Goal: Information Seeking & Learning: Find specific page/section

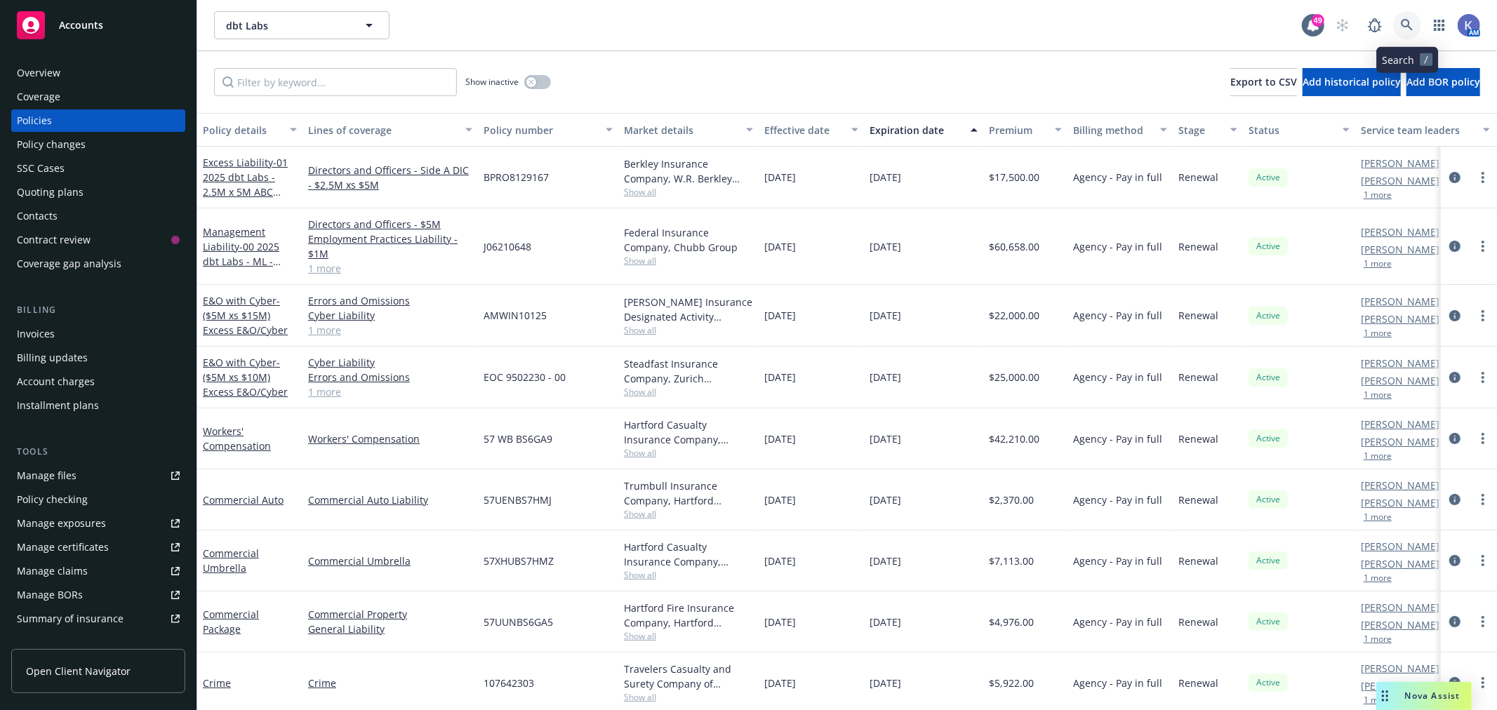
click at [1404, 25] on icon at bounding box center [1407, 25] width 12 height 12
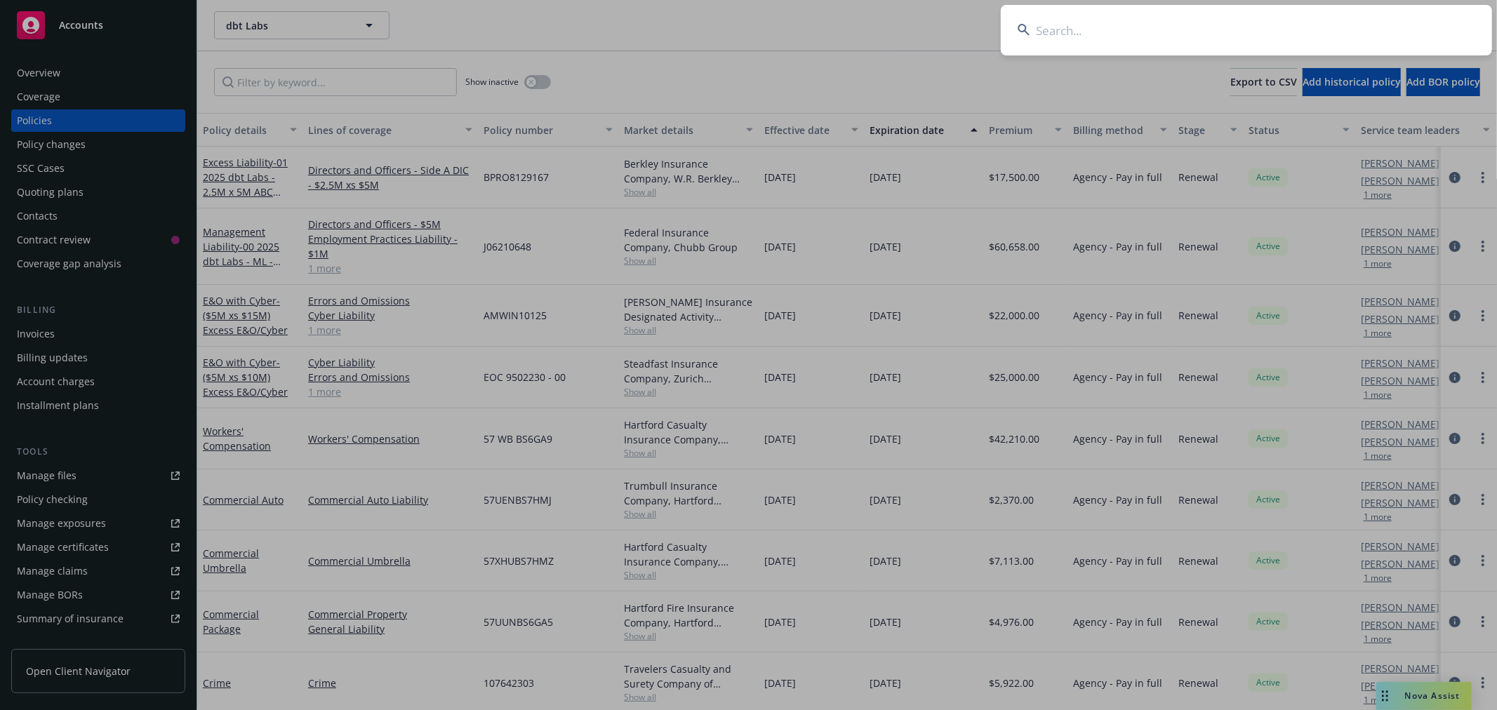
click at [1355, 32] on input at bounding box center [1246, 30] width 491 height 51
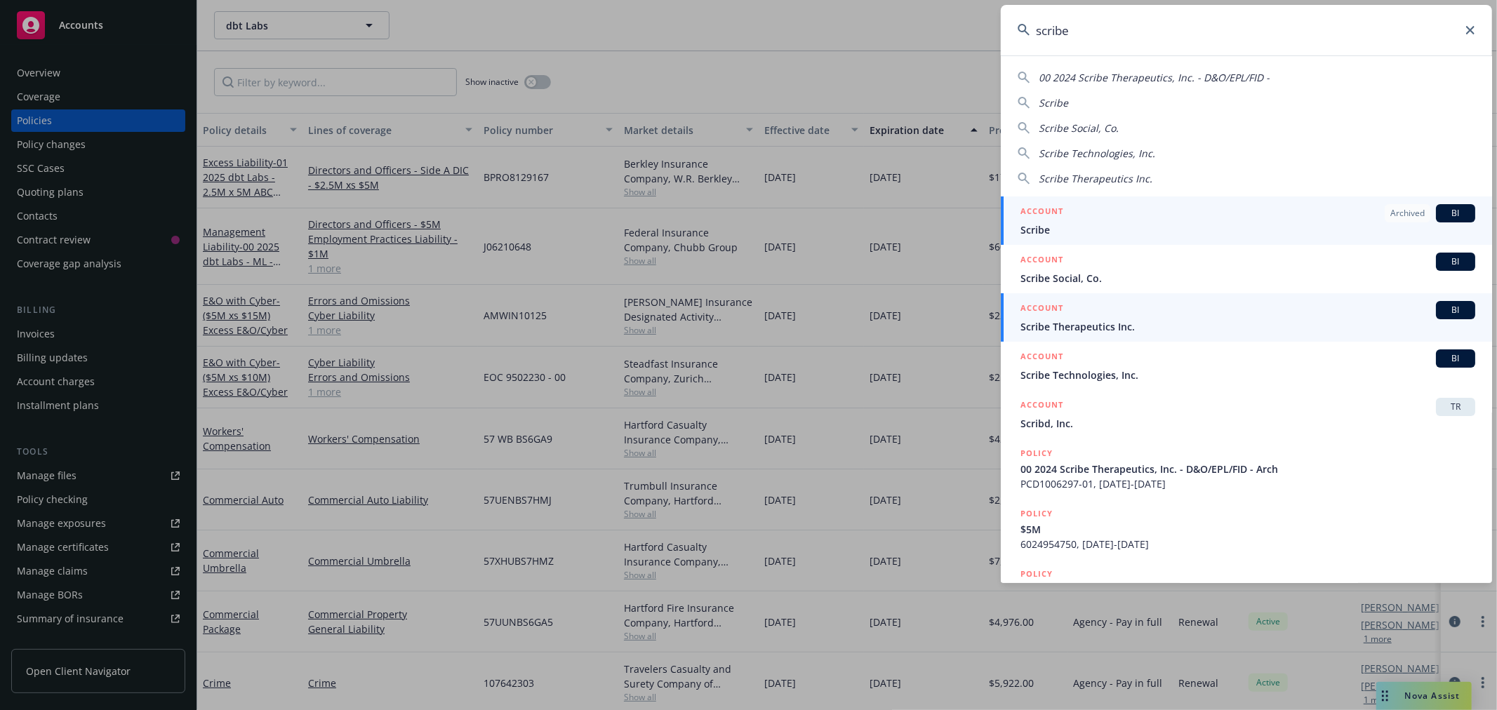
type input "scribe"
click at [1093, 324] on span "Scribe Therapeutics Inc." at bounding box center [1247, 326] width 455 height 15
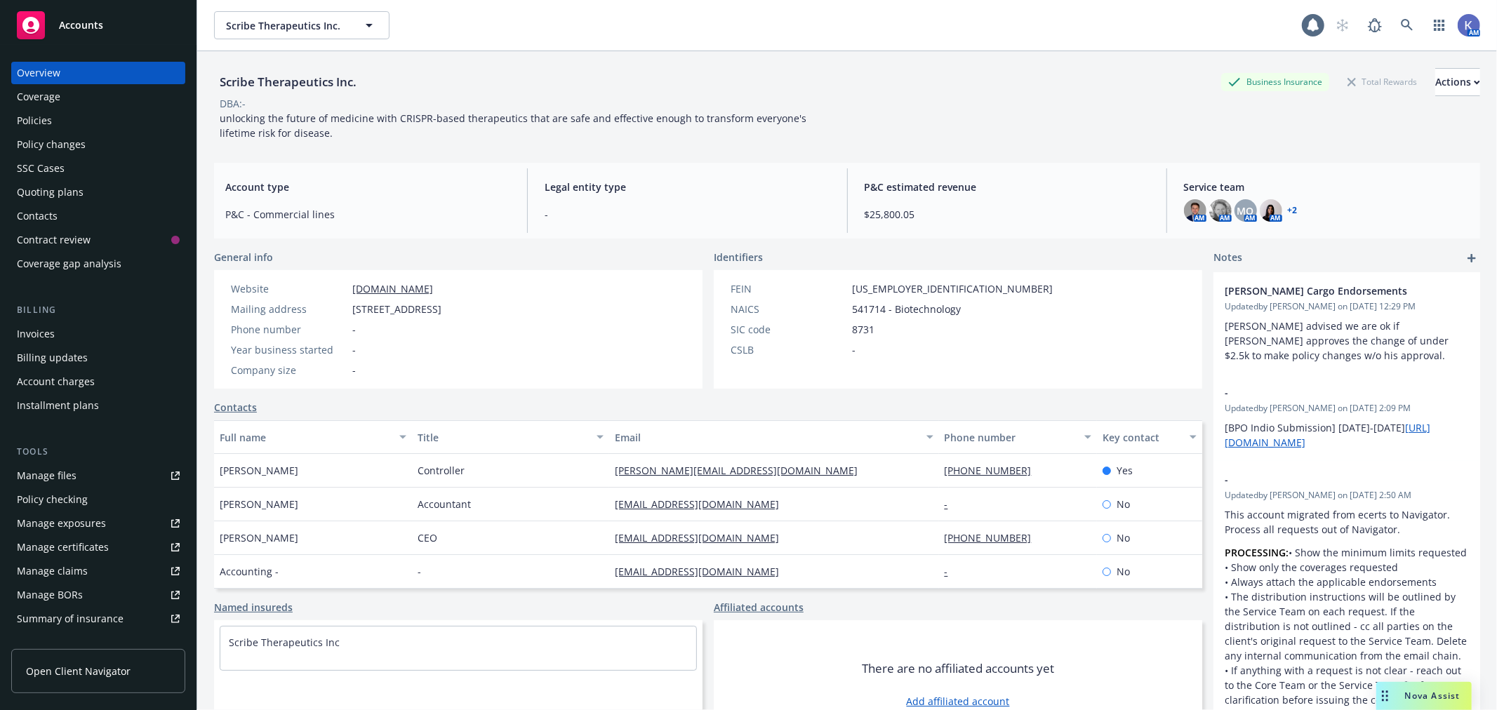
click at [74, 125] on div "Policies" at bounding box center [98, 120] width 163 height 22
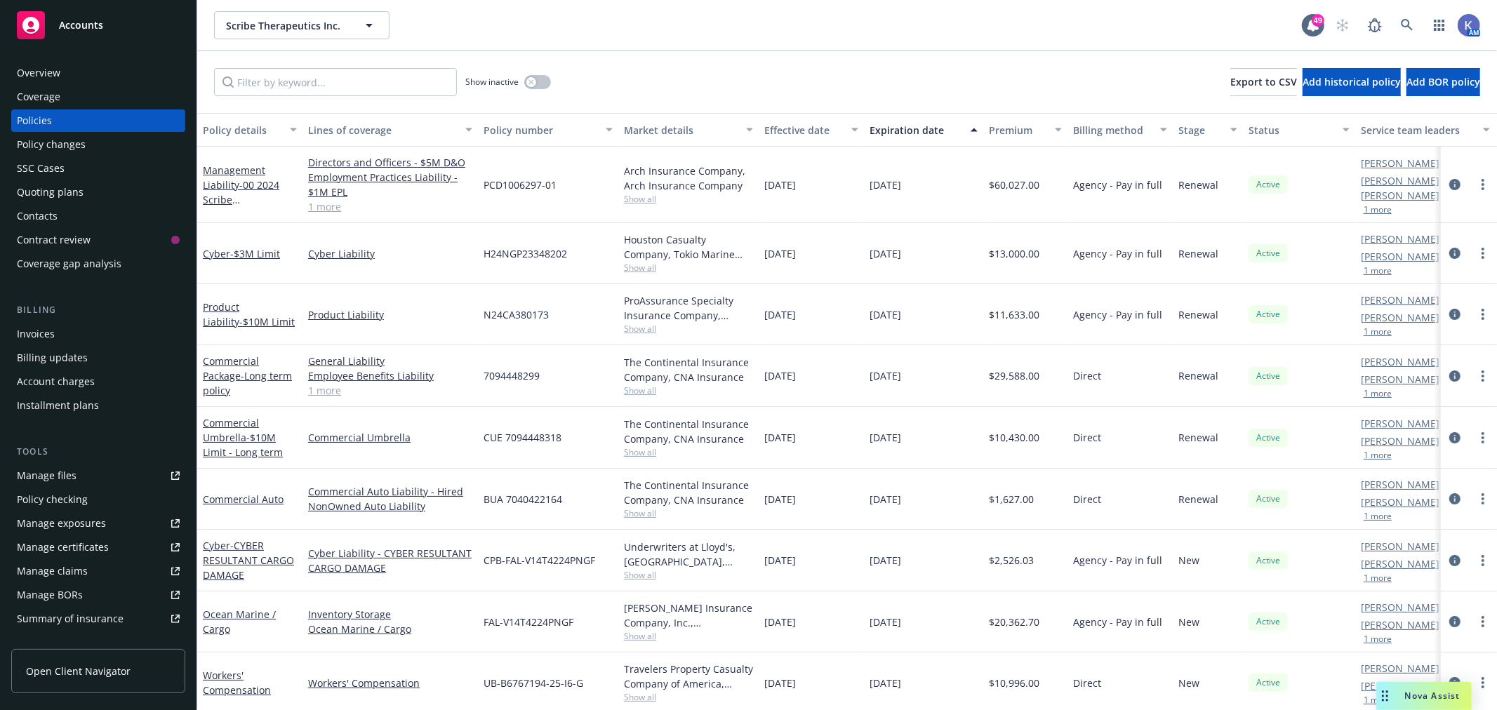
click at [328, 205] on link "1 more" at bounding box center [390, 206] width 164 height 15
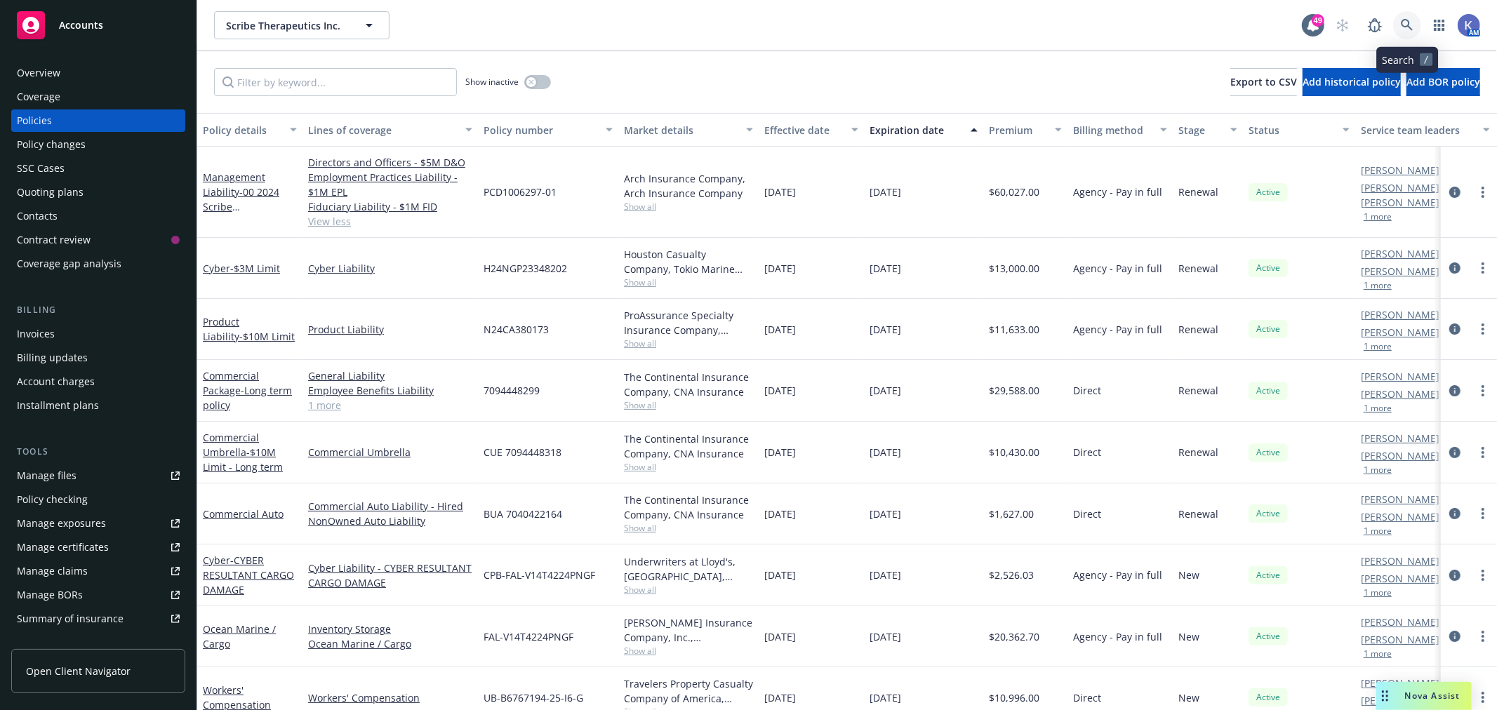
click at [1403, 23] on icon at bounding box center [1407, 25] width 13 height 13
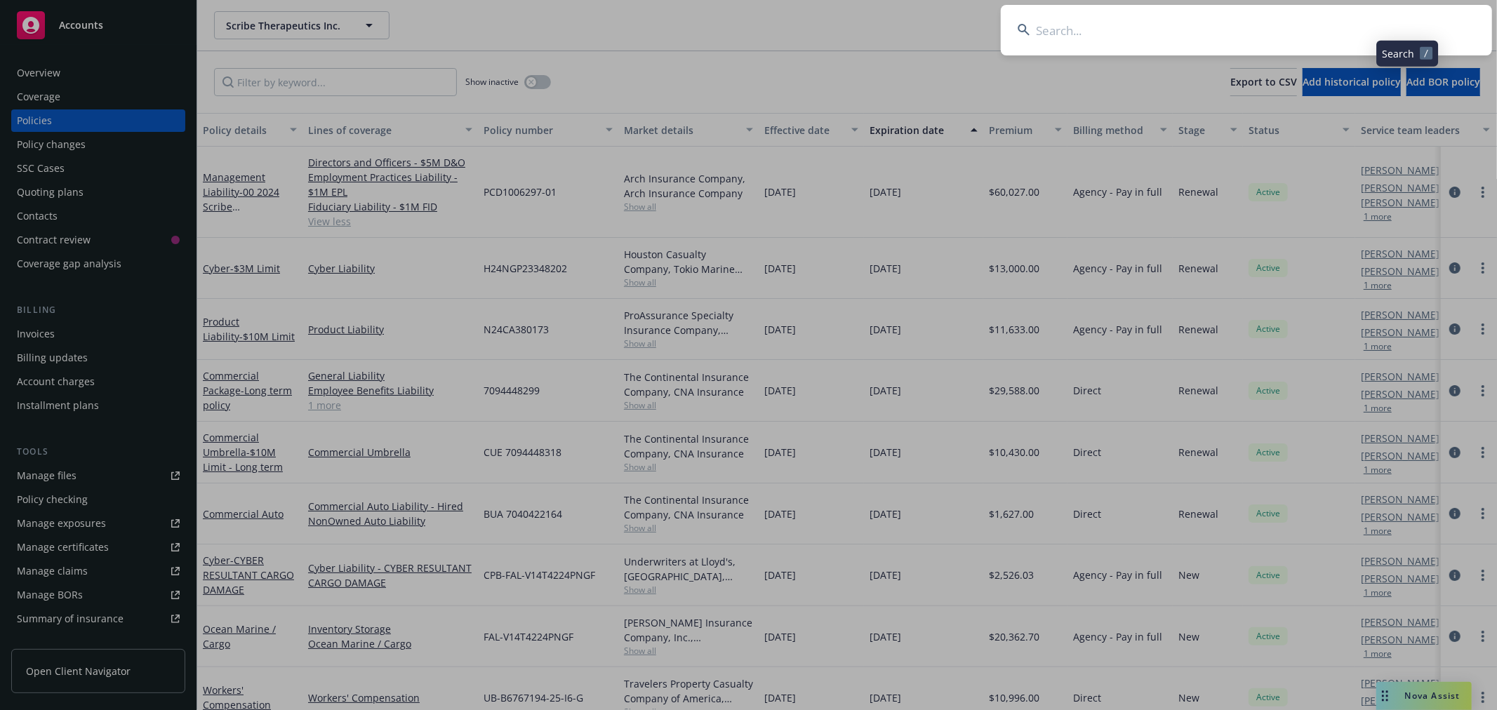
click at [1338, 26] on input at bounding box center [1246, 30] width 491 height 51
type input "[PERSON_NAME]"
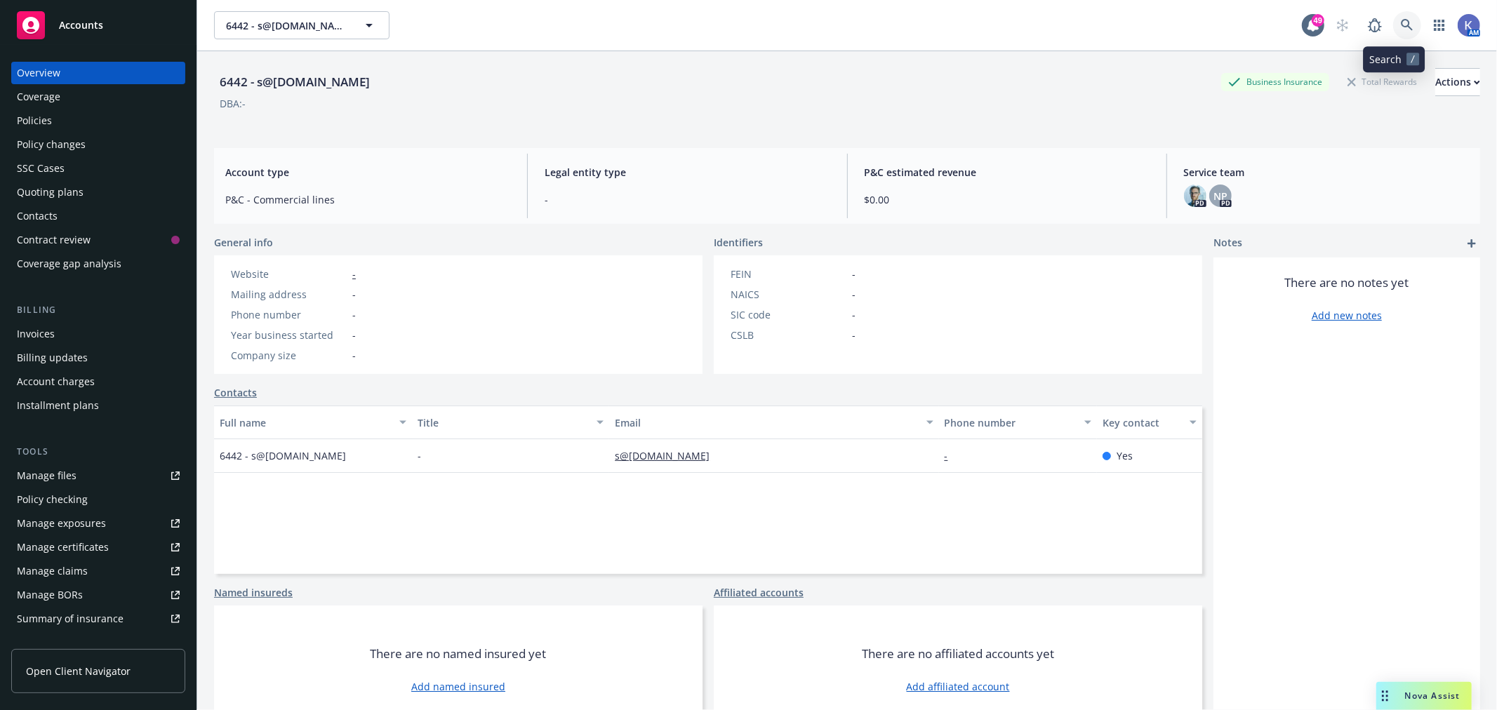
click at [1401, 28] on icon at bounding box center [1407, 25] width 13 height 13
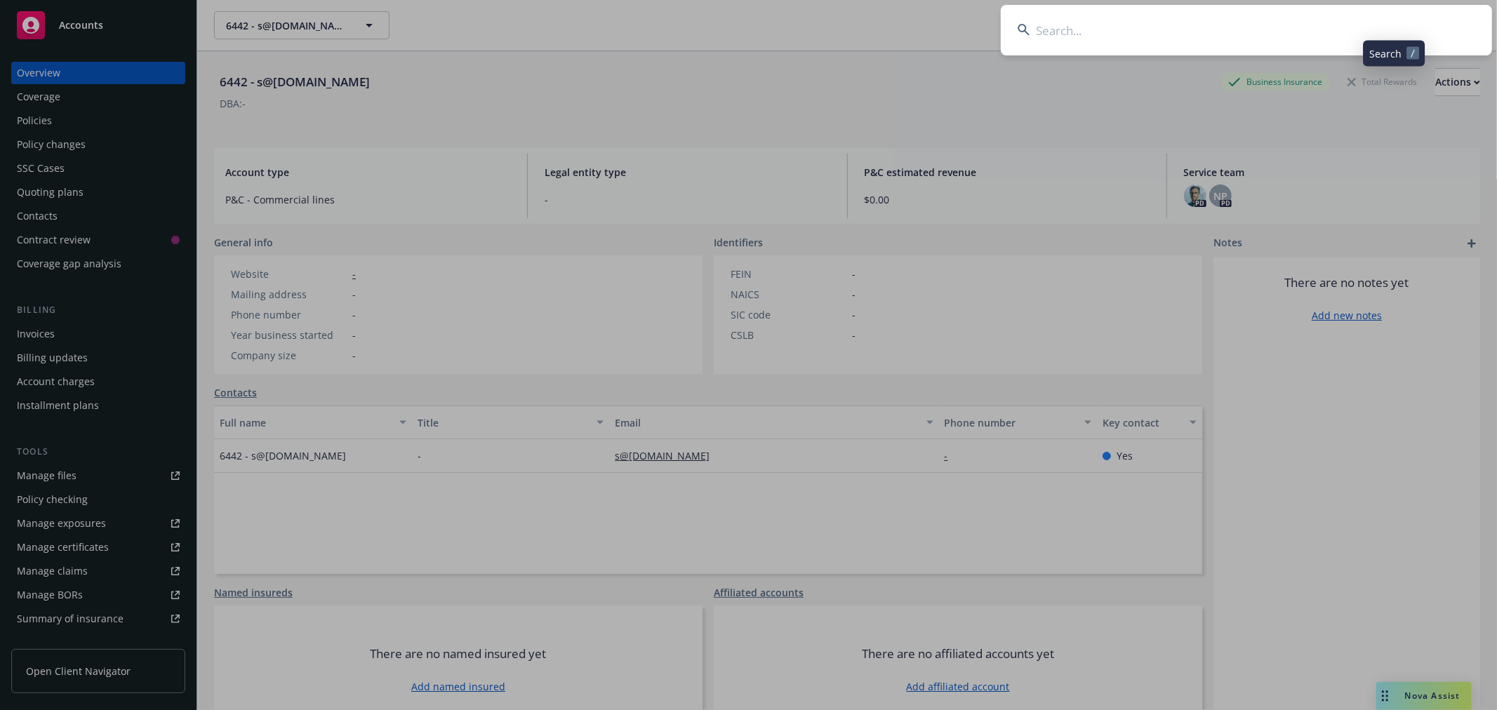
click at [1373, 29] on input at bounding box center [1246, 30] width 491 height 51
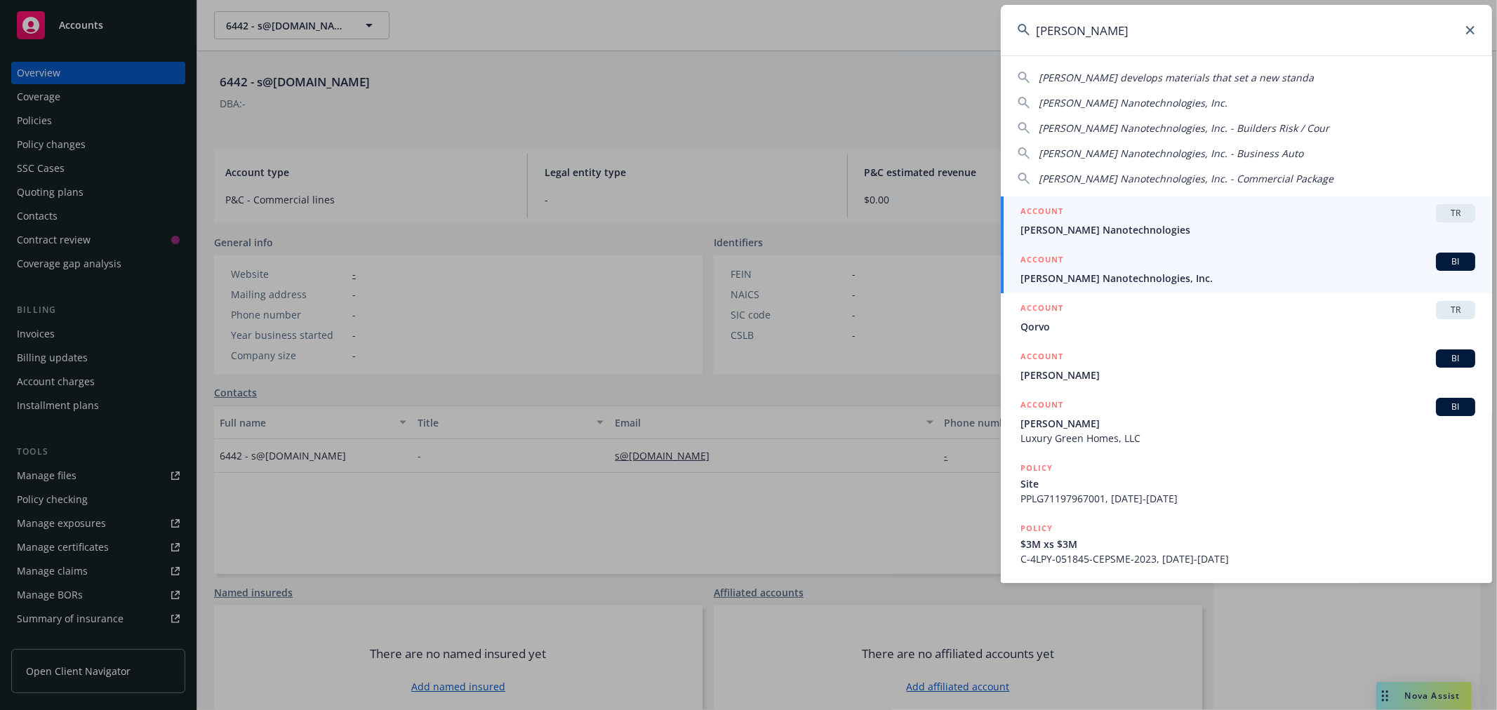
type input "[PERSON_NAME]"
click at [1079, 279] on span "[PERSON_NAME] Nanotechnologies, Inc." at bounding box center [1247, 278] width 455 height 15
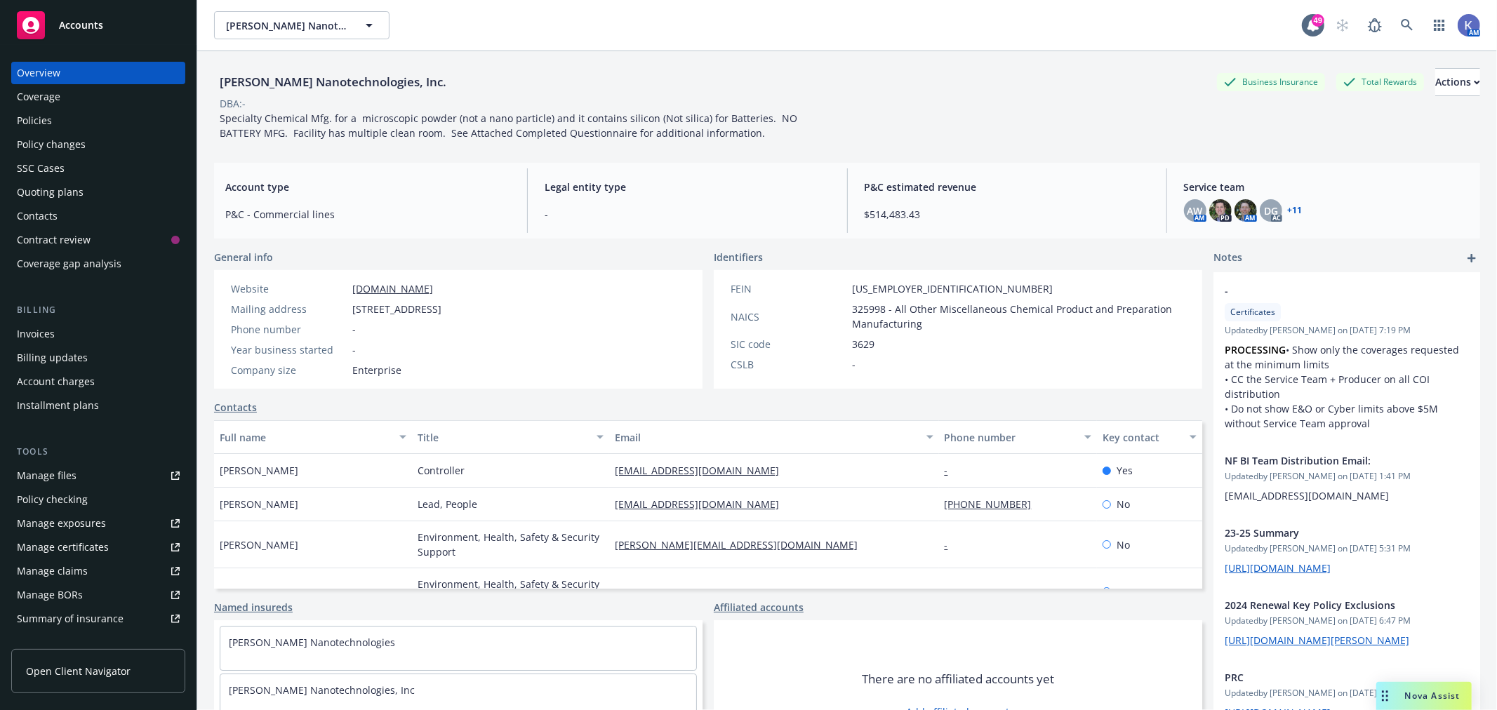
click at [85, 116] on div "Policies" at bounding box center [98, 120] width 163 height 22
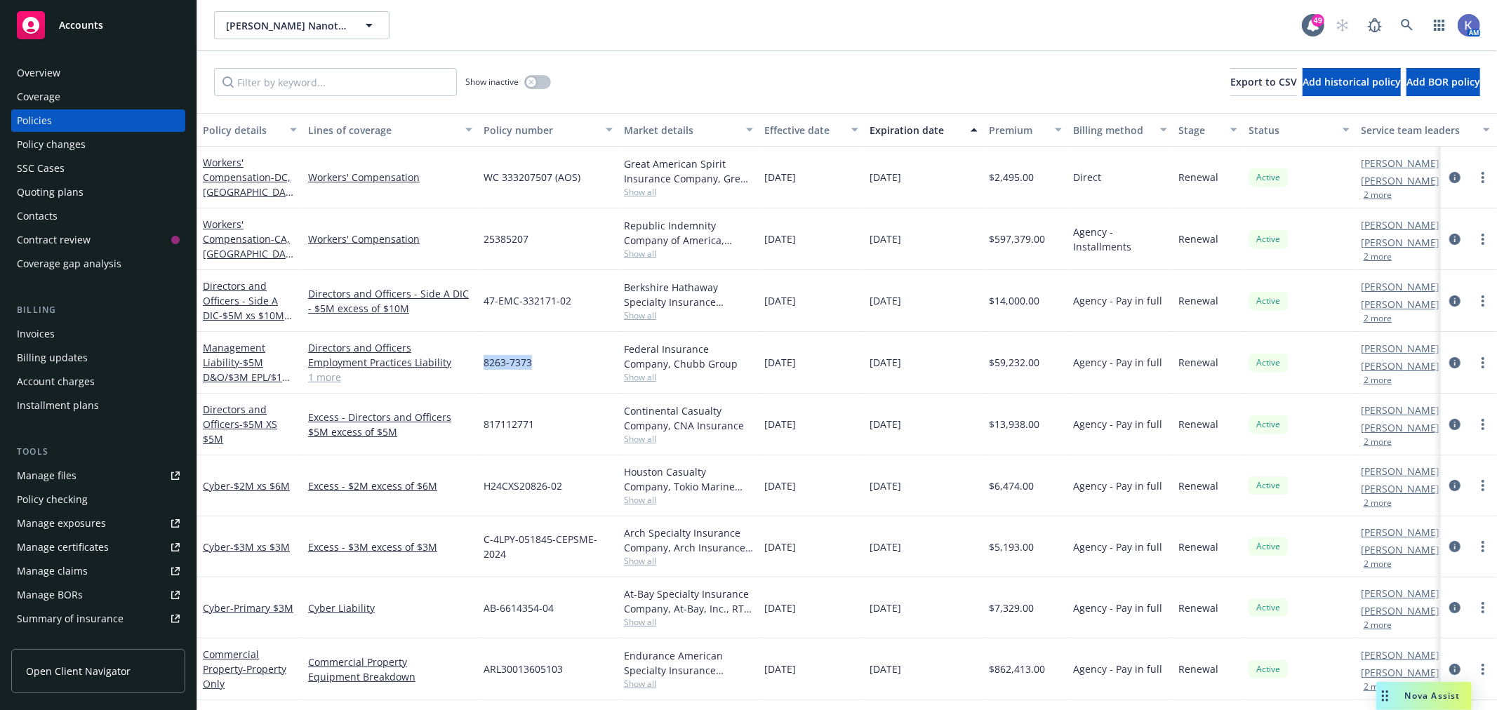
drag, startPoint x: 530, startPoint y: 365, endPoint x: 486, endPoint y: 366, distance: 44.9
click at [486, 366] on span "8263-7373" at bounding box center [507, 362] width 48 height 15
copy span "8263-7373"
click at [316, 377] on link "1 more" at bounding box center [390, 377] width 164 height 15
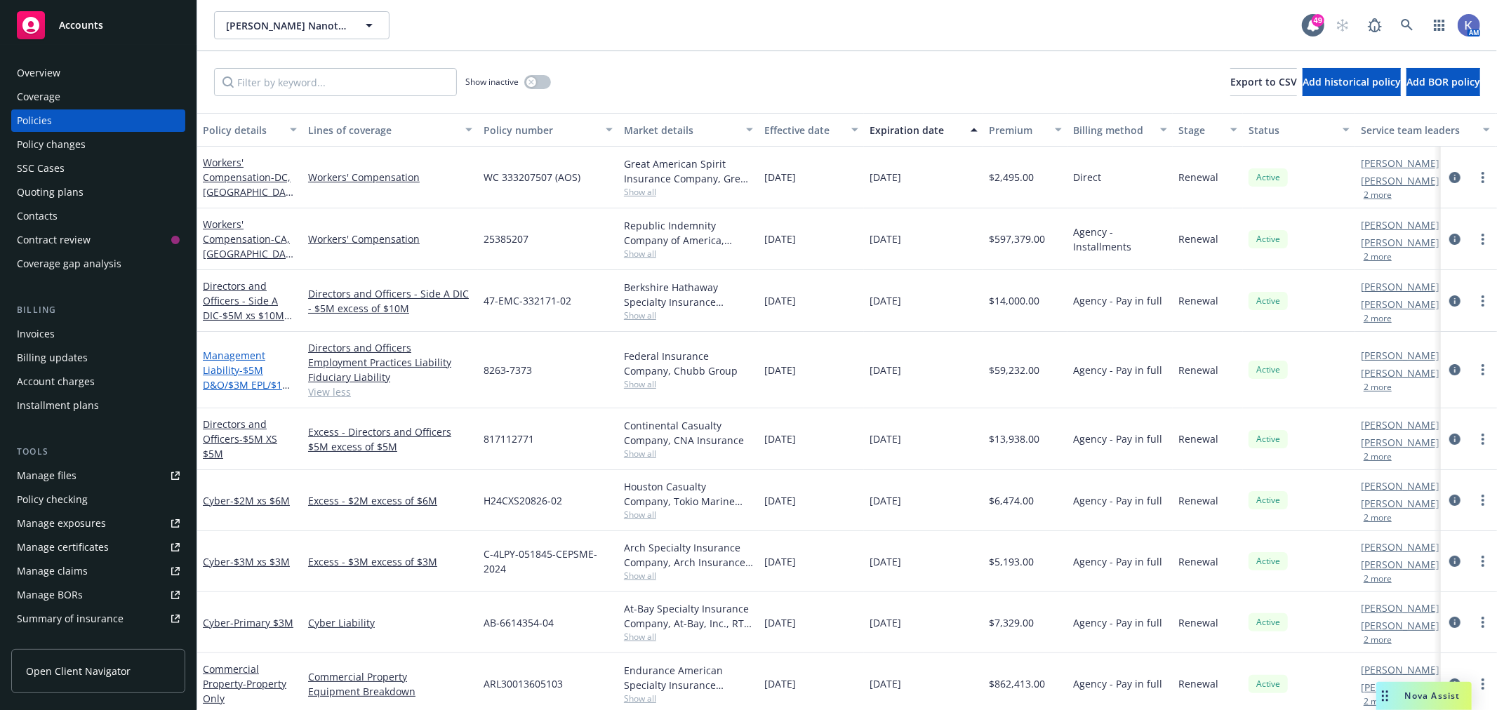
click at [220, 363] on link "Management Liability - $5M D&O/$3M EPL/$1M FID" at bounding box center [247, 378] width 88 height 58
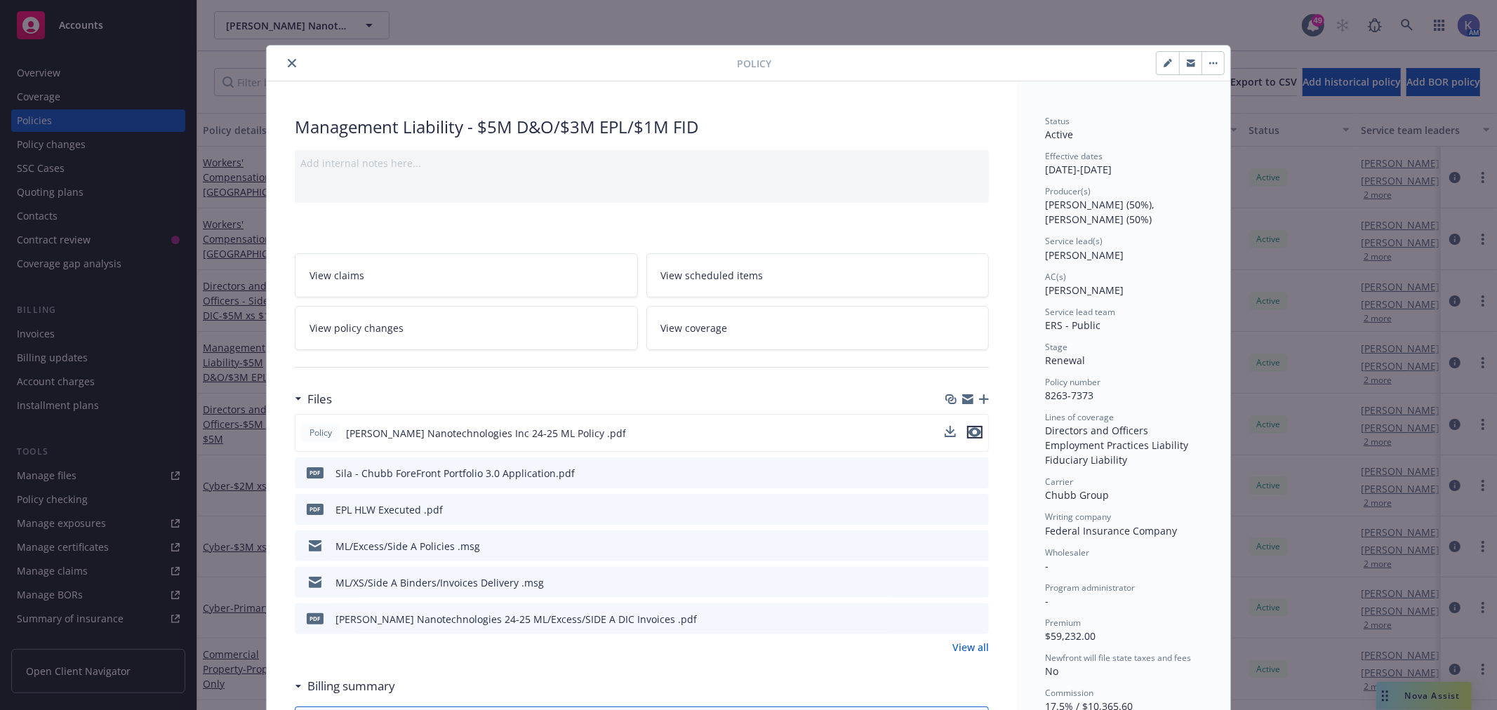
click at [972, 432] on icon "preview file" at bounding box center [974, 432] width 13 height 10
click at [288, 59] on icon "close" at bounding box center [292, 63] width 8 height 8
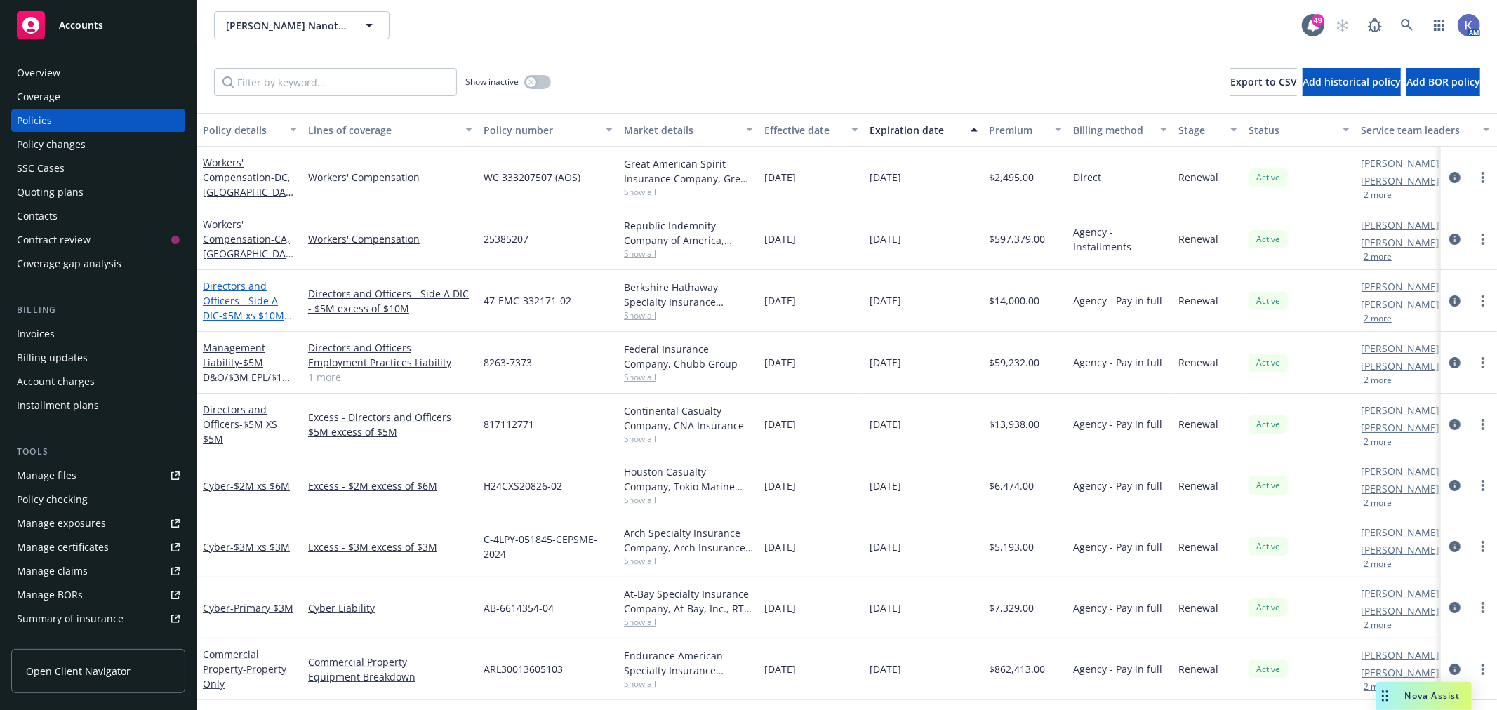
click at [242, 310] on span "- $5M xs $10M Side A DIC" at bounding box center [247, 323] width 89 height 28
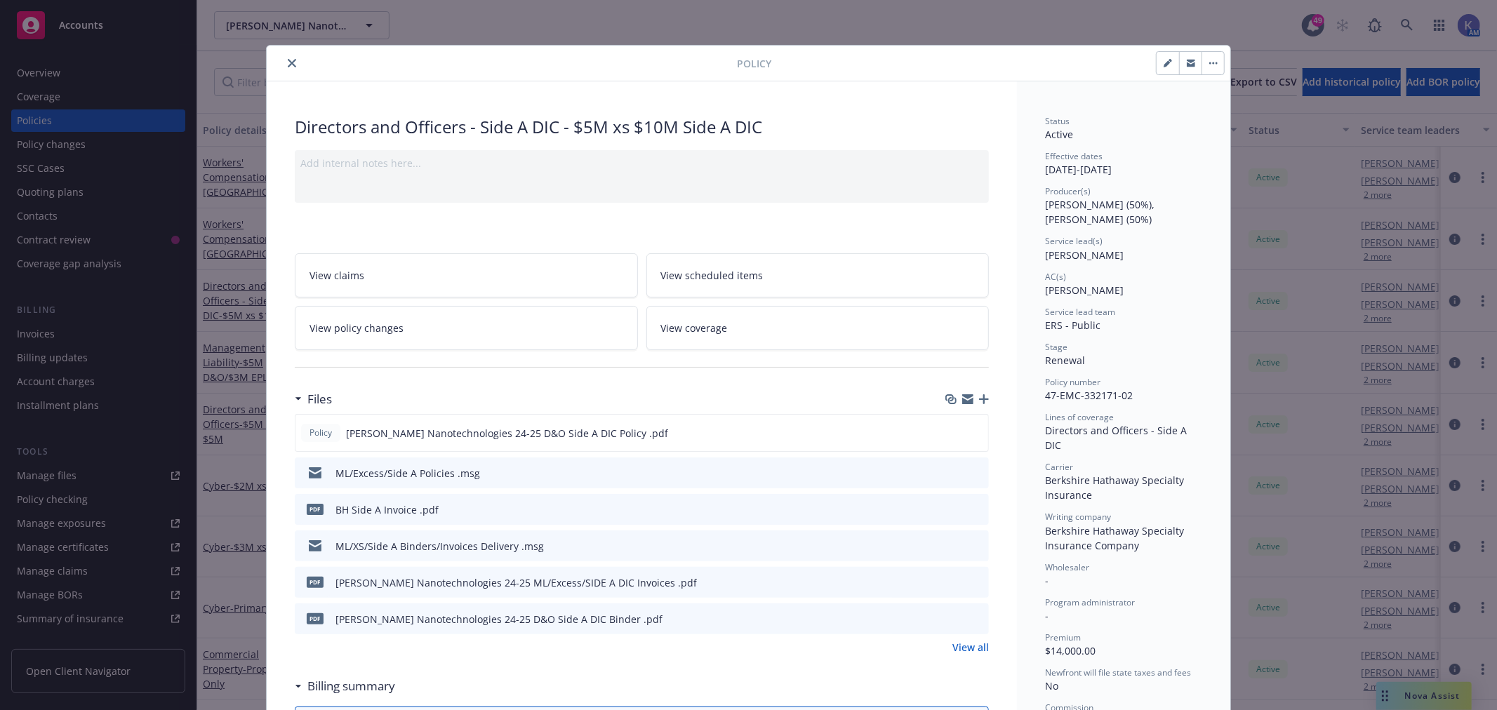
click at [288, 65] on icon "close" at bounding box center [292, 63] width 8 height 8
